Goal: Transaction & Acquisition: Purchase product/service

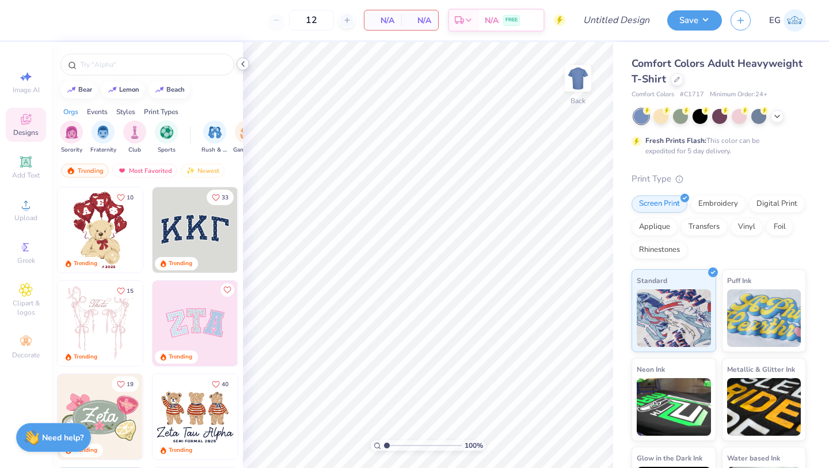
click at [245, 61] on icon at bounding box center [242, 63] width 9 height 9
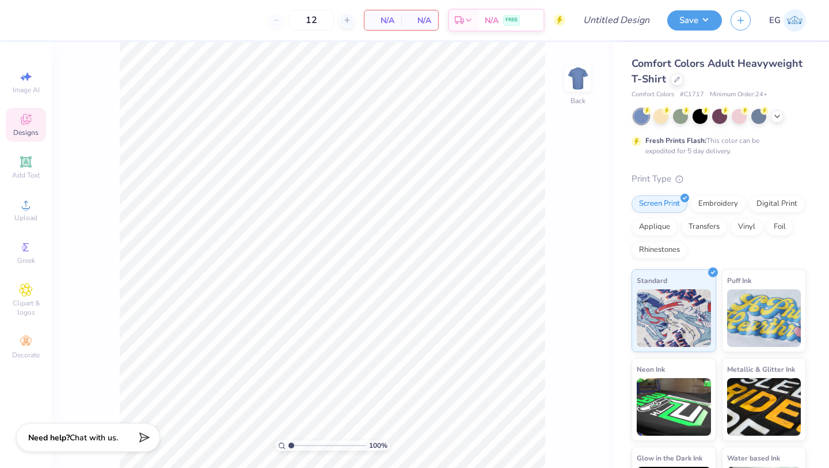
click at [713, 69] on span "Comfort Colors Adult Heavyweight T-Shirt" at bounding box center [717, 70] width 171 height 29
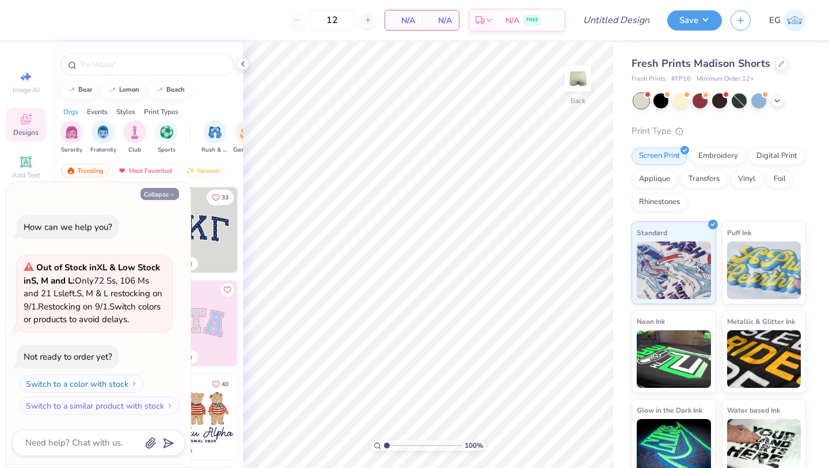
click at [173, 192] on icon "button" at bounding box center [172, 194] width 7 height 7
type textarea "x"
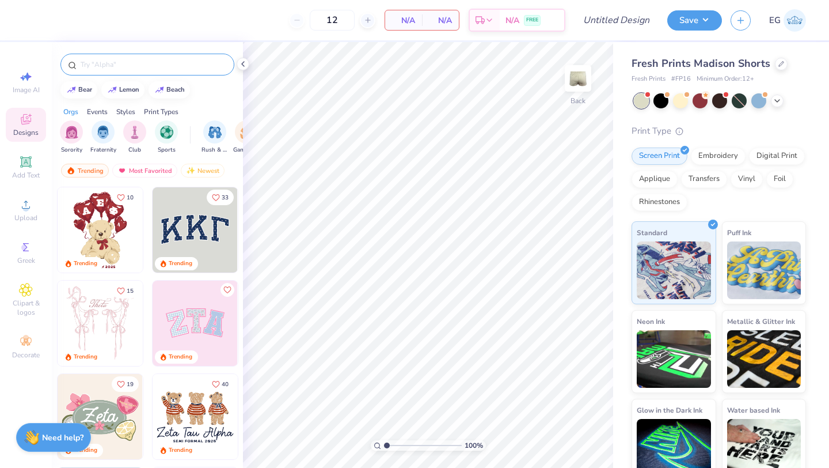
click at [168, 62] on input "text" at bounding box center [152, 65] width 147 height 12
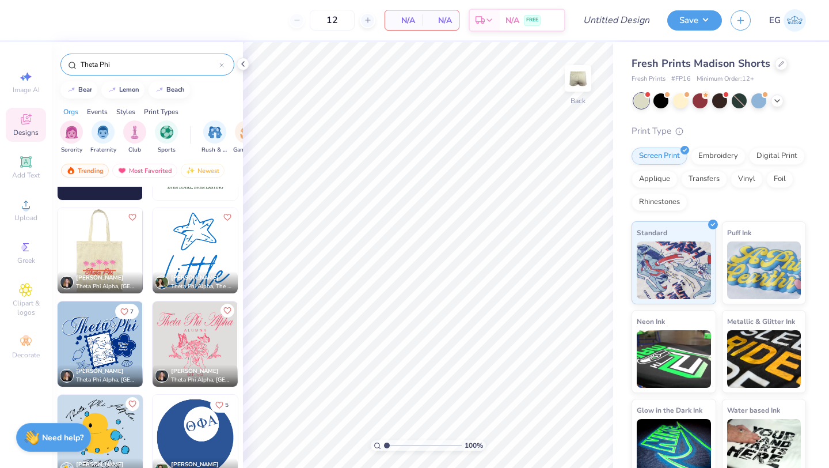
scroll to position [581, 0]
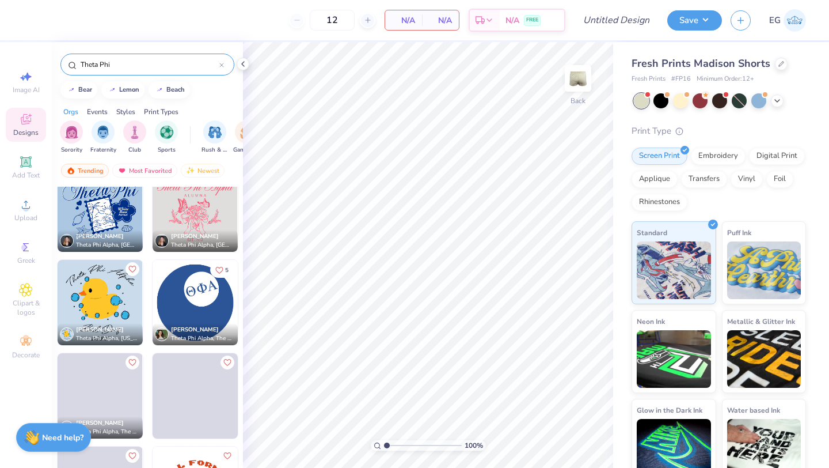
click at [150, 58] on div "Theta Phi" at bounding box center [147, 65] width 174 height 22
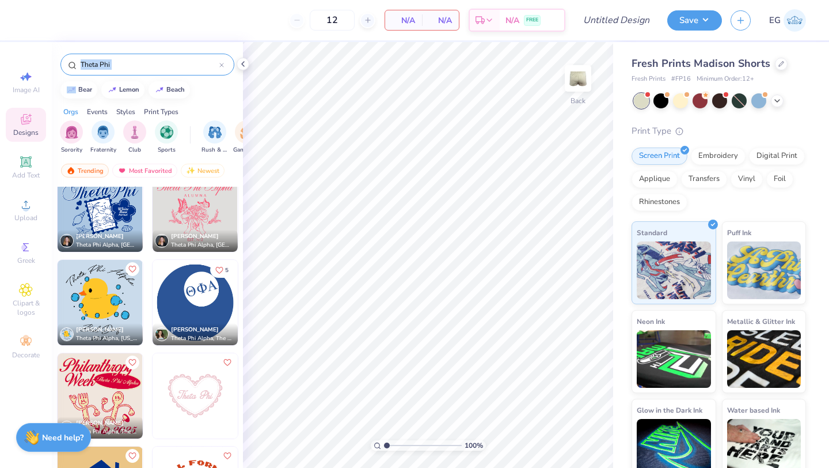
click at [150, 58] on div "Theta Phi" at bounding box center [147, 65] width 174 height 22
click at [137, 65] on input "Theta Phi" at bounding box center [149, 65] width 140 height 12
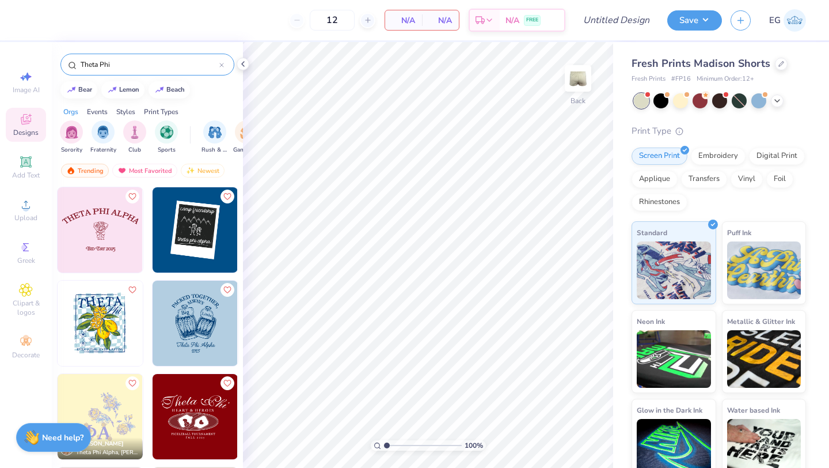
click at [142, 65] on input "Theta Phi" at bounding box center [149, 65] width 140 height 12
type input "Cherries"
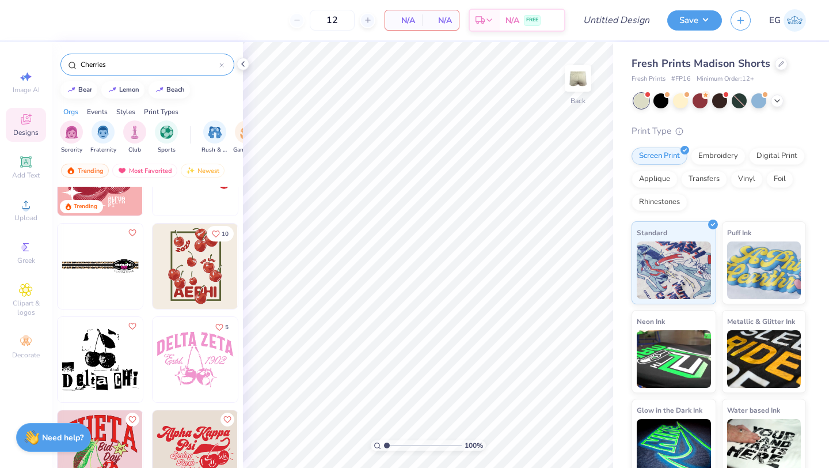
scroll to position [0, 0]
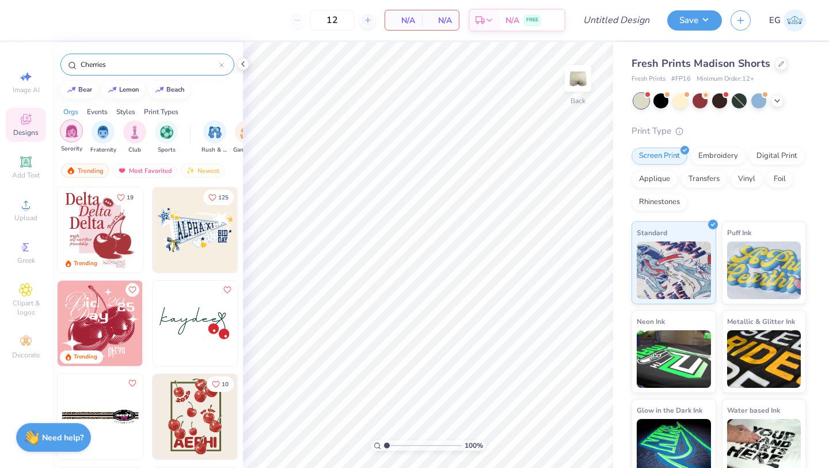
click at [75, 134] on img "filter for Sorority" at bounding box center [71, 130] width 13 height 13
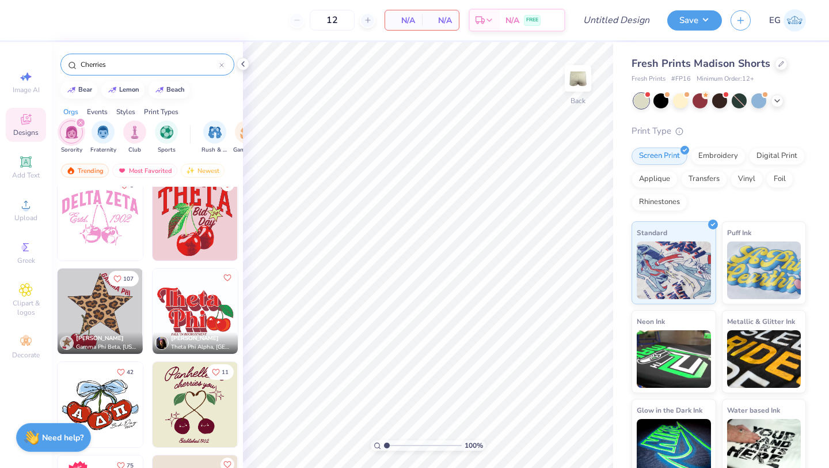
scroll to position [297, 0]
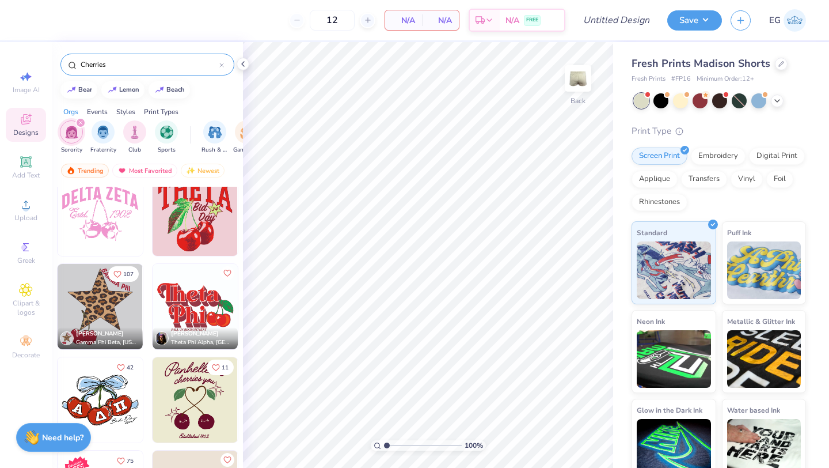
click at [200, 316] on img at bounding box center [195, 306] width 85 height 85
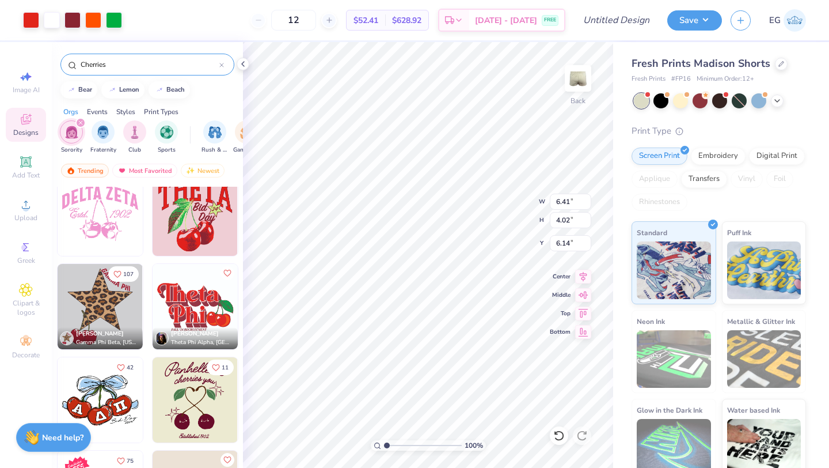
type input "6.14"
